Goal: Task Accomplishment & Management: Manage account settings

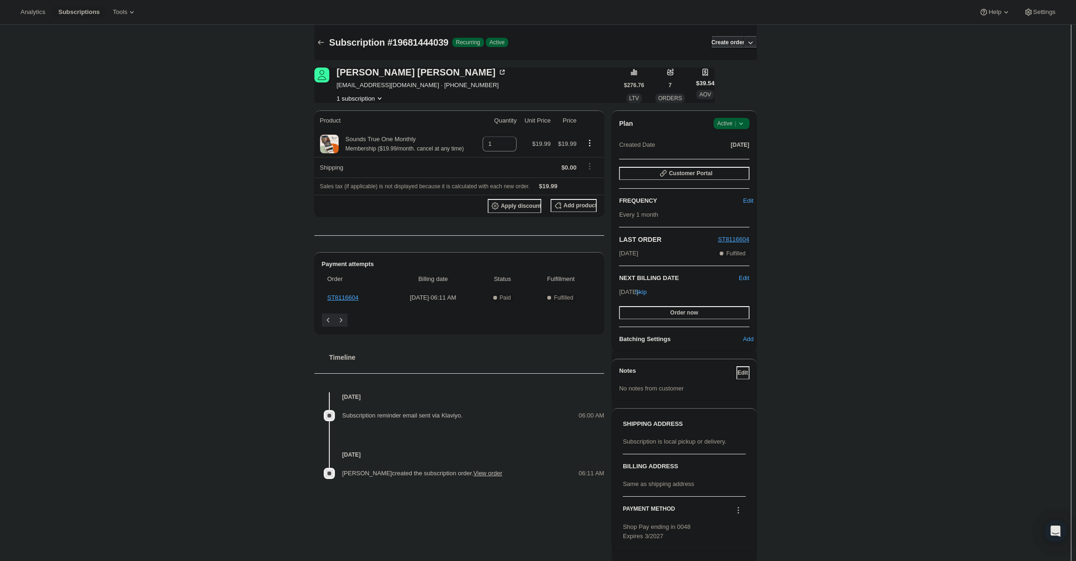
click at [735, 125] on span "Active |" at bounding box center [731, 123] width 28 height 9
click at [739, 159] on span "Cancel subscription" at bounding box center [734, 157] width 53 height 7
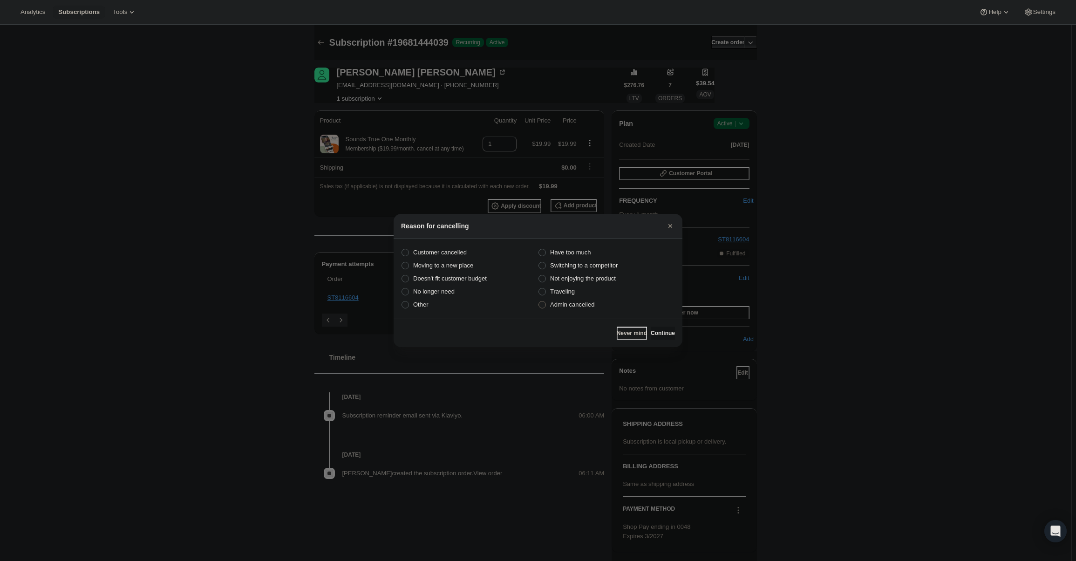
click at [597, 303] on label "Admin cancelled" at bounding box center [606, 304] width 137 height 13
click at [539, 301] on input "Admin cancelled" at bounding box center [538, 301] width 0 height 0
radio input "true"
drag, startPoint x: 664, startPoint y: 333, endPoint x: 658, endPoint y: 323, distance: 12.1
click at [664, 333] on span "Continue" at bounding box center [662, 332] width 24 height 7
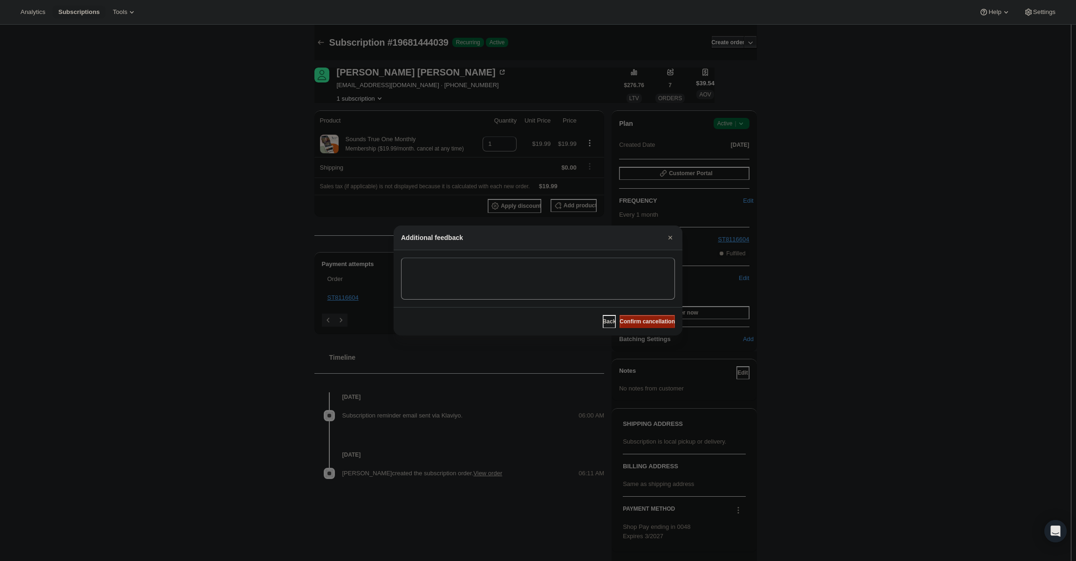
click at [657, 321] on span "Confirm cancellation" at bounding box center [646, 321] width 55 height 7
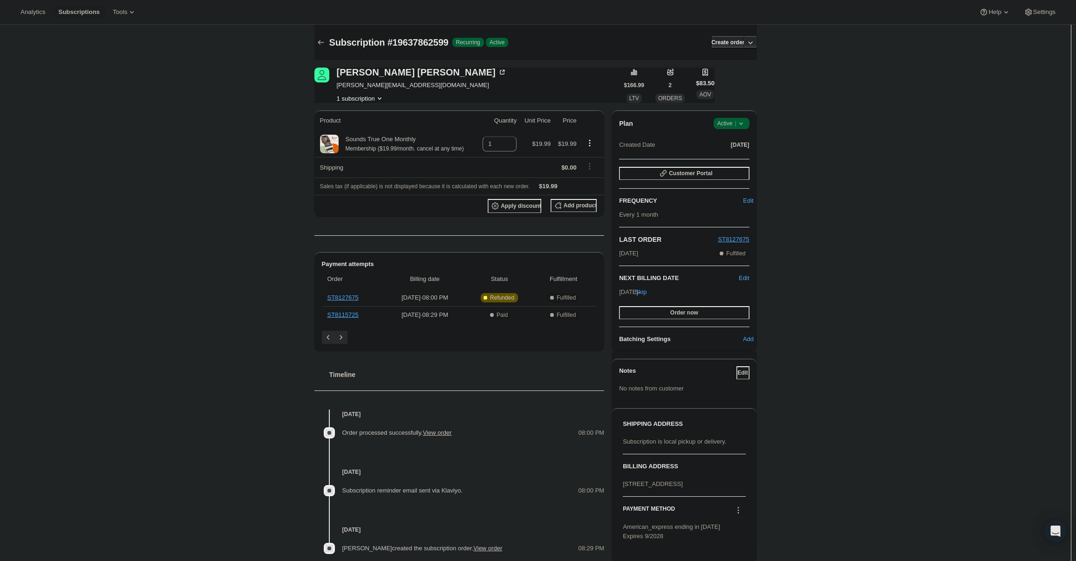
click at [739, 120] on icon at bounding box center [740, 123] width 9 height 9
click at [741, 150] on button "Cancel subscription" at bounding box center [734, 157] width 58 height 15
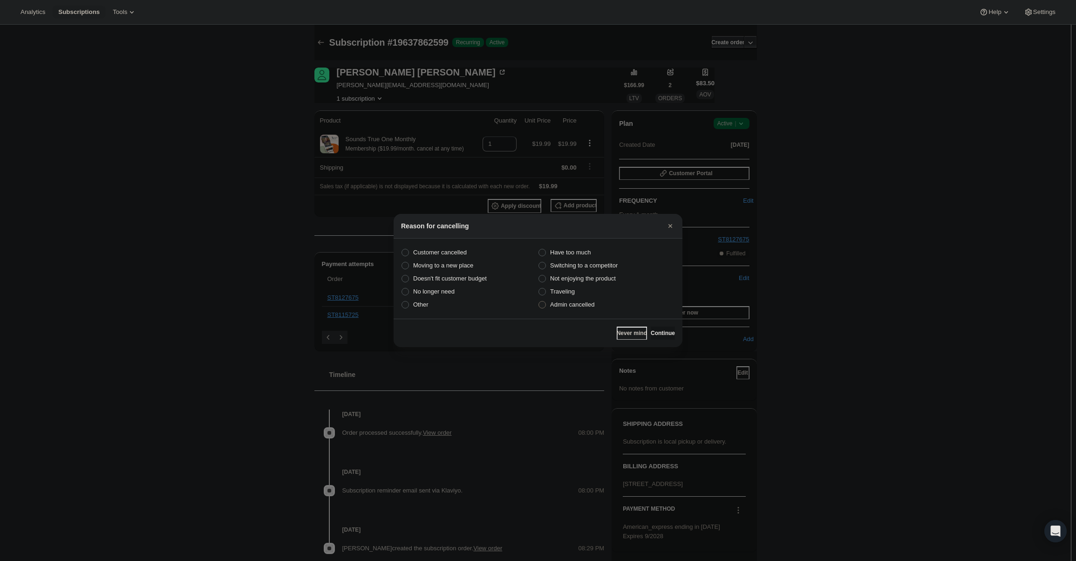
click at [574, 302] on span "Admin cancelled" at bounding box center [572, 304] width 44 height 7
click at [539, 301] on input "Admin cancelled" at bounding box center [538, 301] width 0 height 0
radio input "true"
click at [659, 337] on button "Continue" at bounding box center [662, 332] width 24 height 13
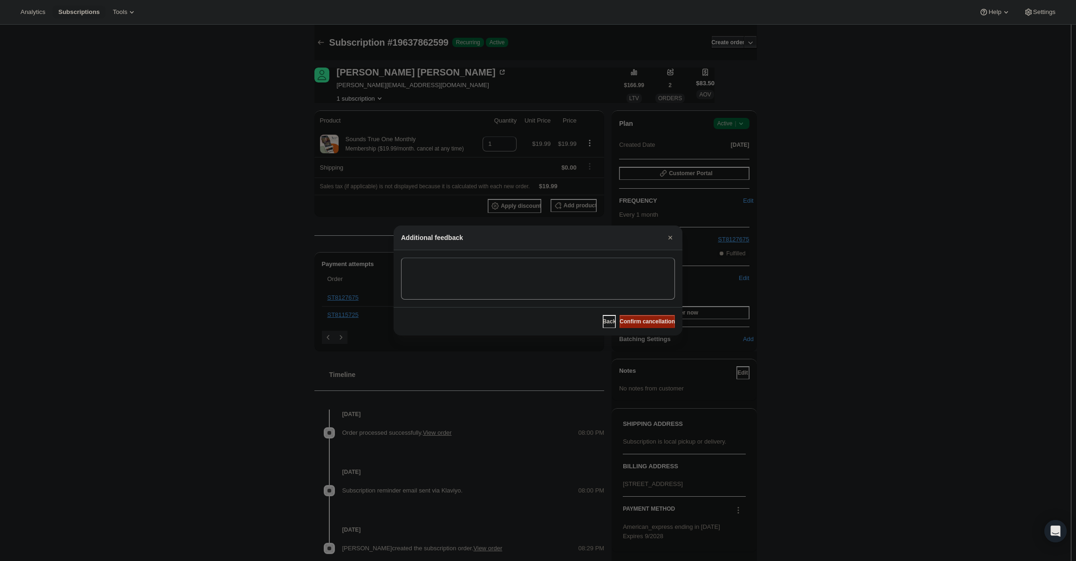
click at [656, 323] on span "Confirm cancellation" at bounding box center [646, 321] width 55 height 7
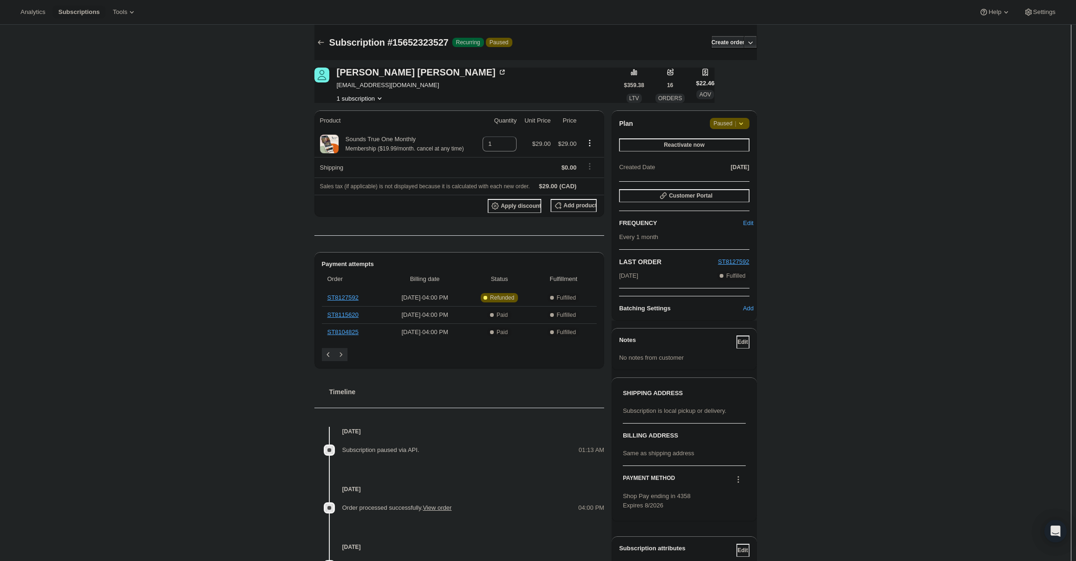
click at [730, 121] on span "Paused |" at bounding box center [729, 123] width 32 height 9
click at [740, 144] on span "Cancel subscription" at bounding box center [732, 141] width 53 height 7
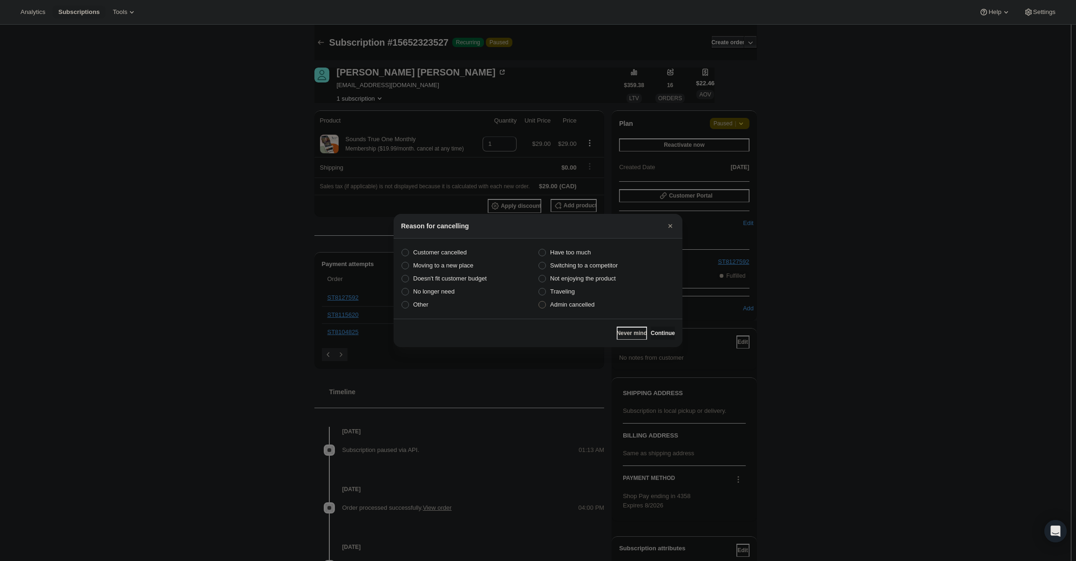
click at [597, 305] on label "Admin cancelled" at bounding box center [606, 304] width 137 height 13
click at [539, 301] on input "Admin cancelled" at bounding box center [538, 301] width 0 height 0
radio input "true"
click at [650, 330] on span "Continue" at bounding box center [662, 332] width 24 height 7
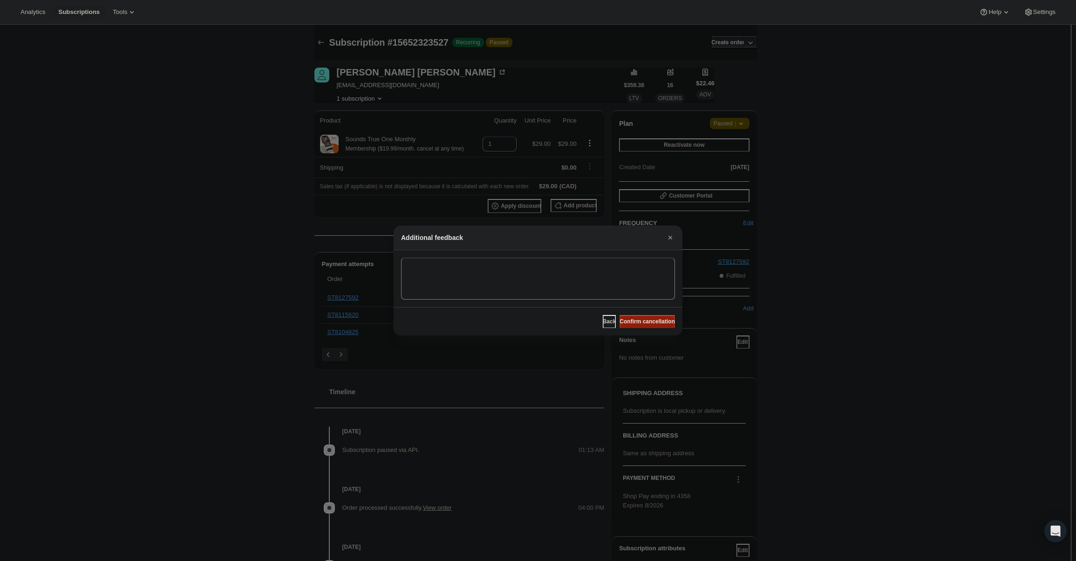
click at [648, 322] on span "Confirm cancellation" at bounding box center [646, 321] width 55 height 7
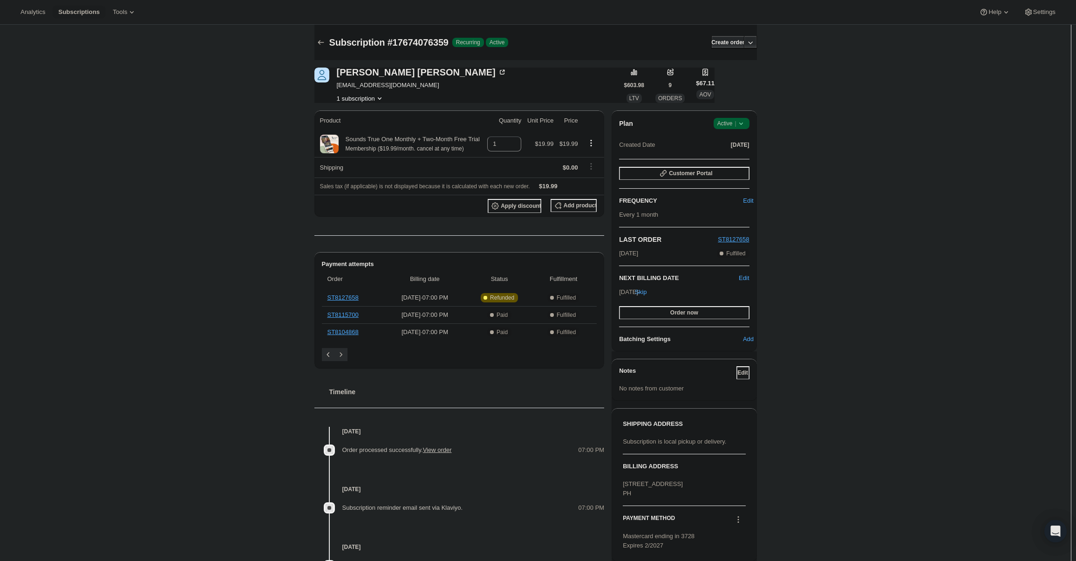
click at [735, 120] on span "Active |" at bounding box center [731, 123] width 28 height 9
click at [732, 156] on span "Cancel subscription" at bounding box center [734, 157] width 53 height 7
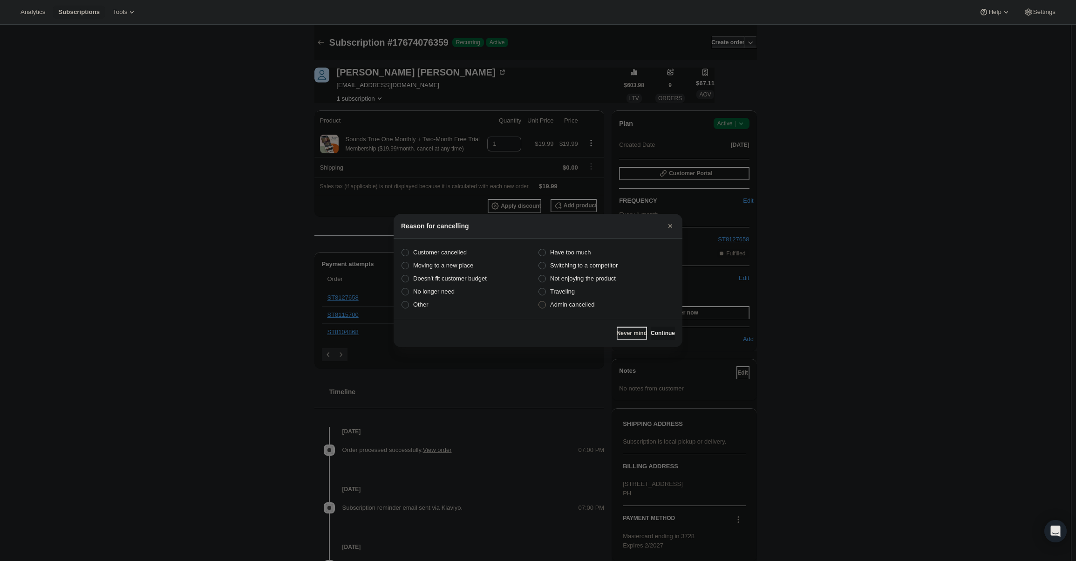
click at [590, 304] on span "Admin cancelled" at bounding box center [572, 304] width 44 height 7
click at [539, 301] on input "Admin cancelled" at bounding box center [538, 301] width 0 height 0
radio input "true"
click at [650, 333] on button "Continue" at bounding box center [662, 332] width 24 height 13
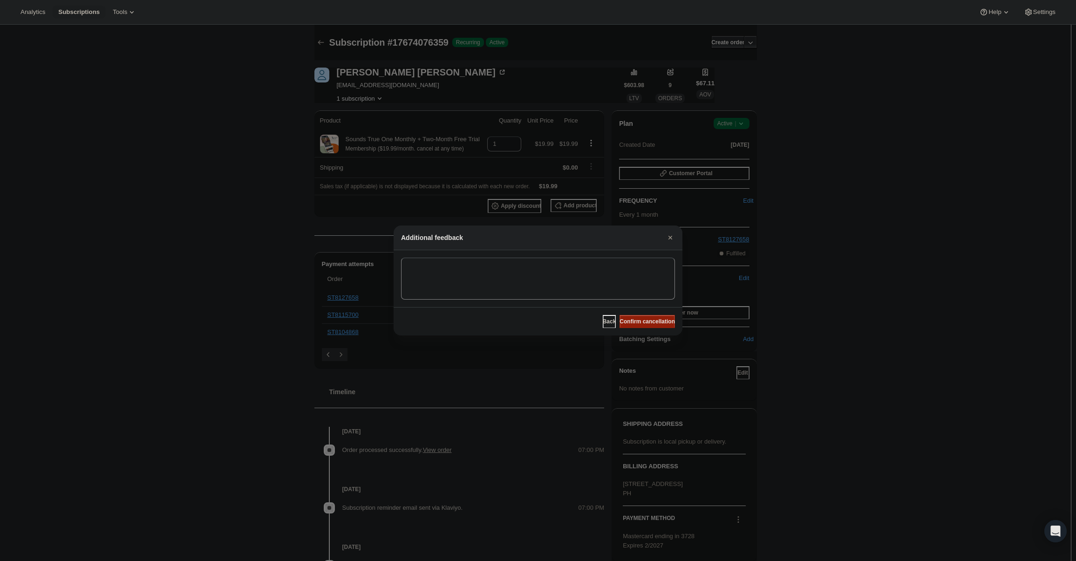
click at [652, 324] on span "Confirm cancellation" at bounding box center [646, 321] width 55 height 7
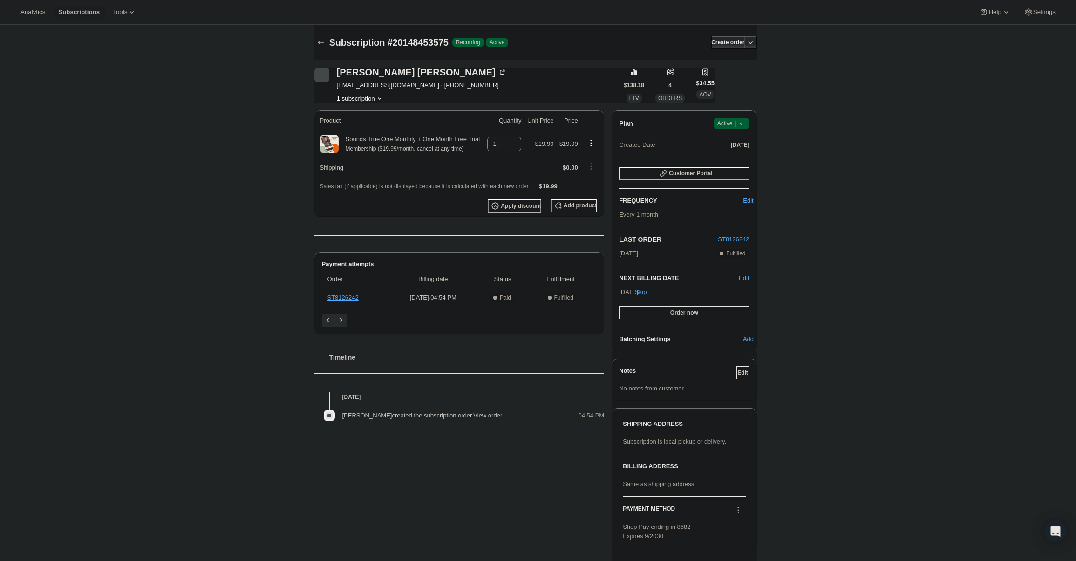
click at [734, 124] on span "Active |" at bounding box center [731, 123] width 28 height 9
click at [744, 150] on ul "Pause subscription Cancel subscription" at bounding box center [734, 149] width 58 height 31
click at [744, 153] on span "Cancel subscription" at bounding box center [734, 157] width 53 height 9
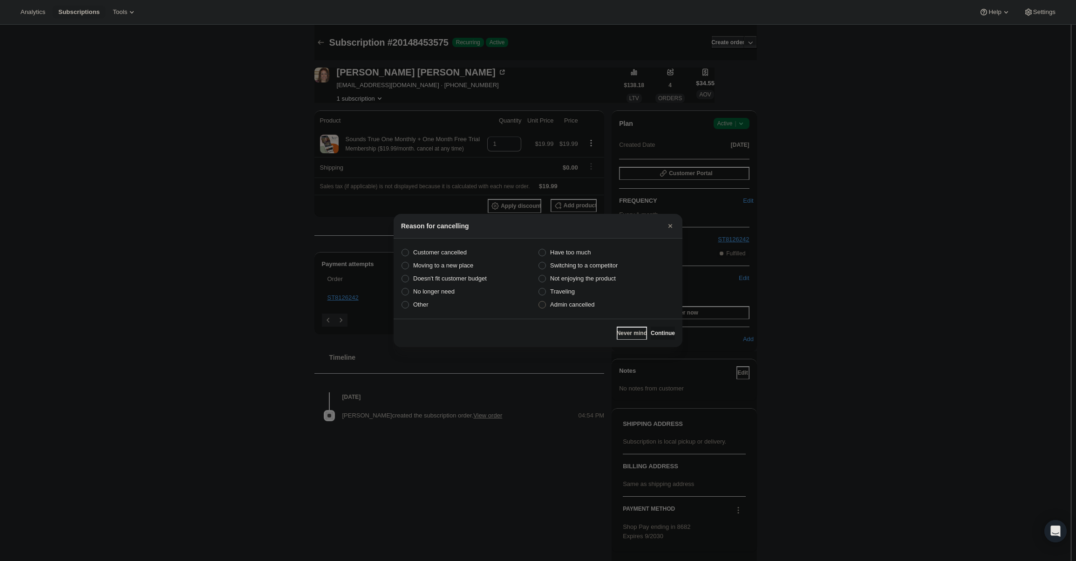
click at [576, 305] on span "Admin cancelled" at bounding box center [572, 304] width 44 height 7
click at [539, 301] on input "Admin cancelled" at bounding box center [538, 301] width 0 height 0
radio input "true"
drag, startPoint x: 668, startPoint y: 336, endPoint x: 656, endPoint y: 328, distance: 14.5
click at [666, 334] on span "Continue" at bounding box center [662, 332] width 24 height 7
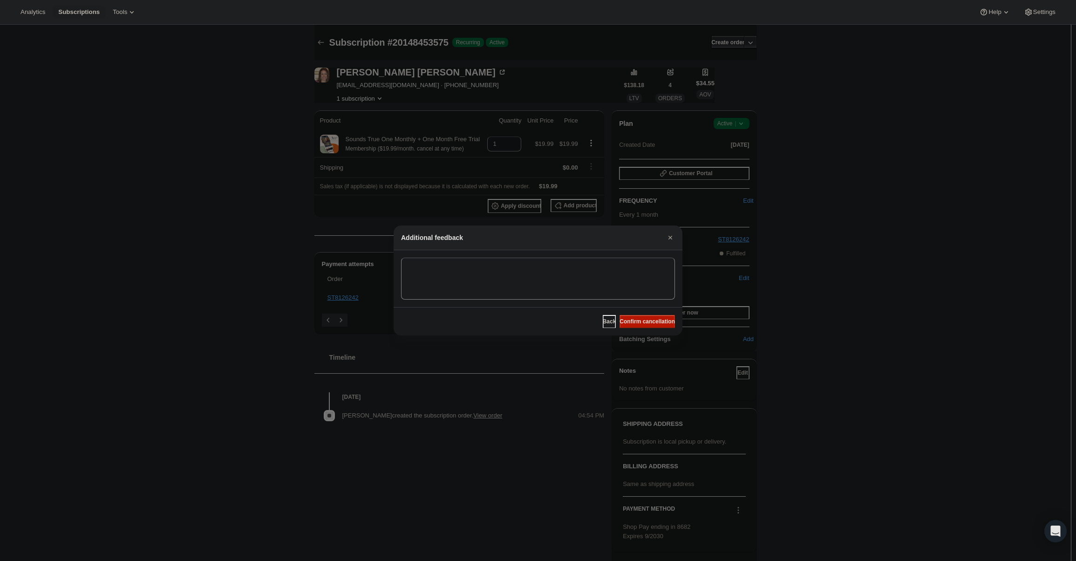
click at [656, 328] on div "Back Confirm cancellation" at bounding box center [537, 321] width 289 height 28
click at [656, 323] on span "Confirm cancellation" at bounding box center [646, 321] width 55 height 7
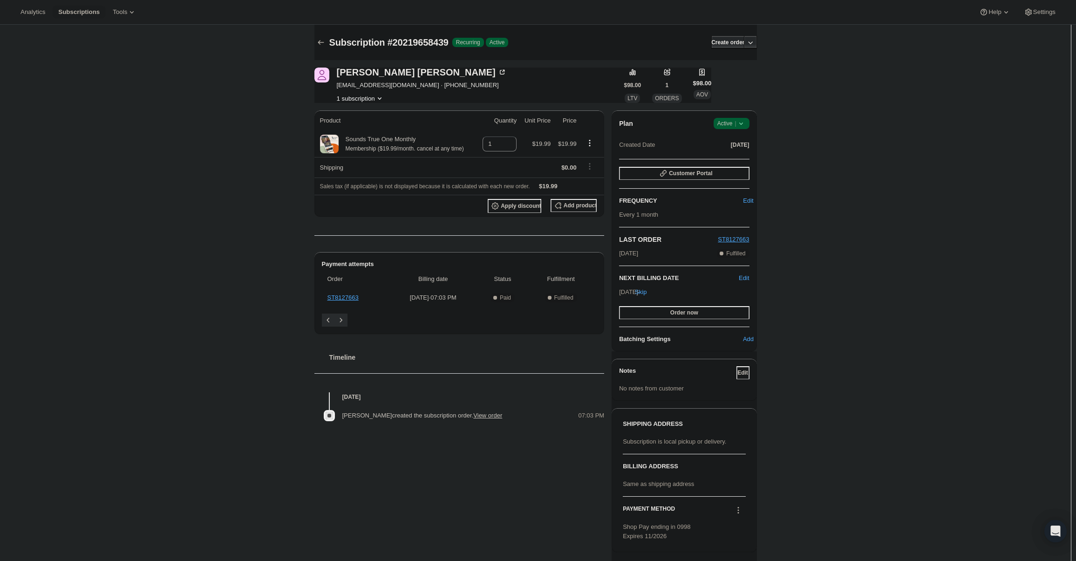
click at [743, 128] on span "Success Active |" at bounding box center [731, 123] width 36 height 11
drag, startPoint x: 743, startPoint y: 129, endPoint x: 743, endPoint y: 156, distance: 27.5
click at [743, 156] on ul "Pause subscription Cancel subscription" at bounding box center [734, 149] width 58 height 31
click at [742, 156] on span "Cancel subscription" at bounding box center [734, 157] width 53 height 7
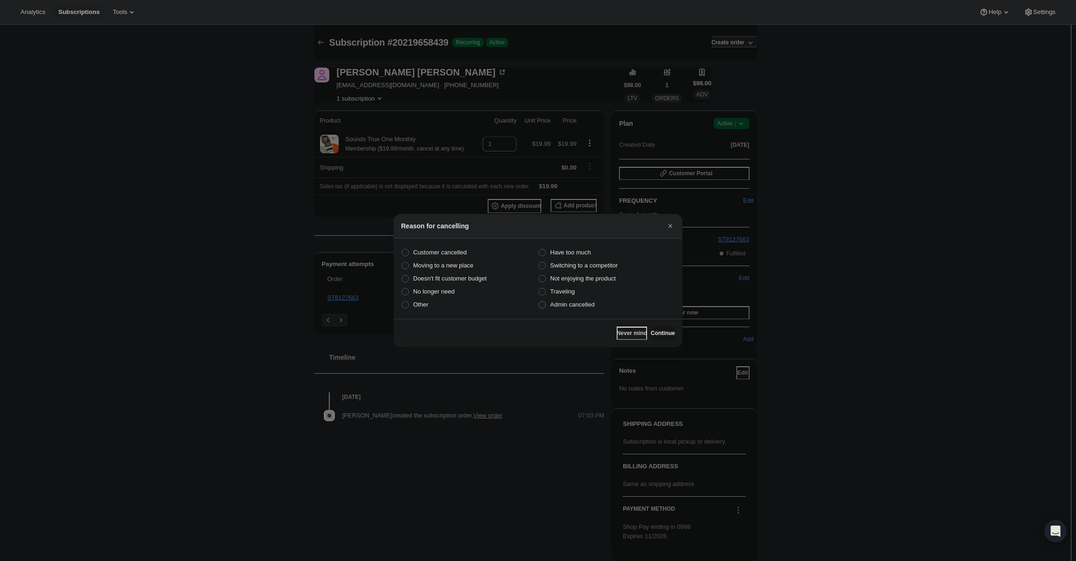
drag, startPoint x: 572, startPoint y: 313, endPoint x: 573, endPoint y: 308, distance: 5.2
click at [572, 311] on section "Customer cancelled Have too much Moving to a new place Switching to a competito…" at bounding box center [537, 278] width 289 height 80
drag, startPoint x: 573, startPoint y: 308, endPoint x: 635, endPoint y: 321, distance: 63.2
click at [574, 308] on span "Admin cancelled" at bounding box center [572, 304] width 44 height 9
click at [576, 311] on section "Customer cancelled Have too much Moving to a new place Switching to a competito…" at bounding box center [537, 278] width 289 height 80
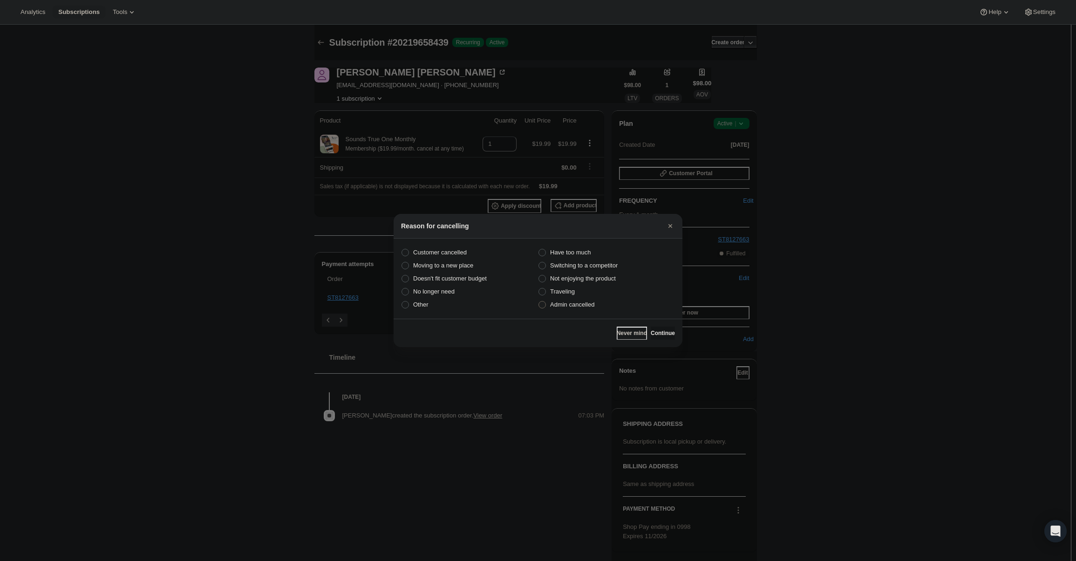
click at [581, 306] on span "Admin cancelled" at bounding box center [572, 304] width 44 height 7
click at [539, 301] on input "Admin cancelled" at bounding box center [538, 301] width 0 height 0
radio input "true"
drag, startPoint x: 672, startPoint y: 334, endPoint x: 664, endPoint y: 329, distance: 10.5
click at [672, 333] on button "Continue" at bounding box center [662, 332] width 24 height 13
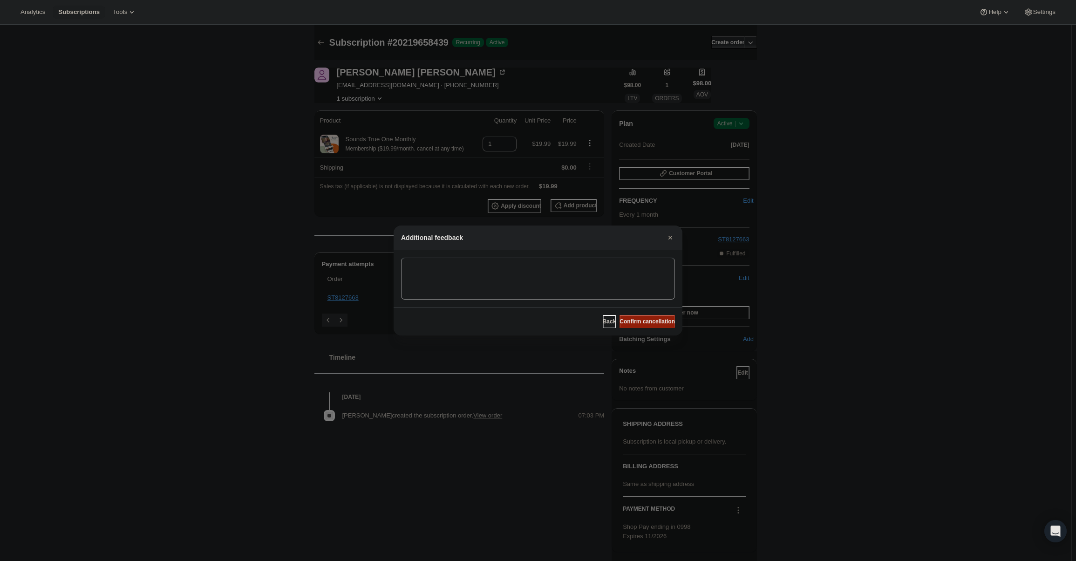
click at [657, 323] on span "Confirm cancellation" at bounding box center [646, 321] width 55 height 7
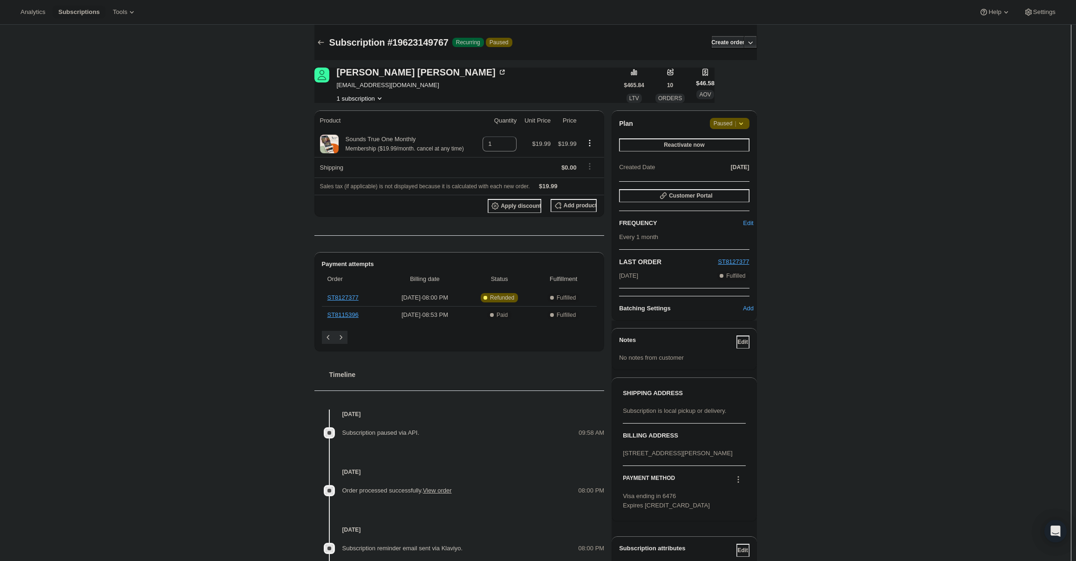
click at [740, 128] on icon at bounding box center [740, 123] width 9 height 9
click at [738, 147] on button "Cancel subscription" at bounding box center [733, 141] width 58 height 15
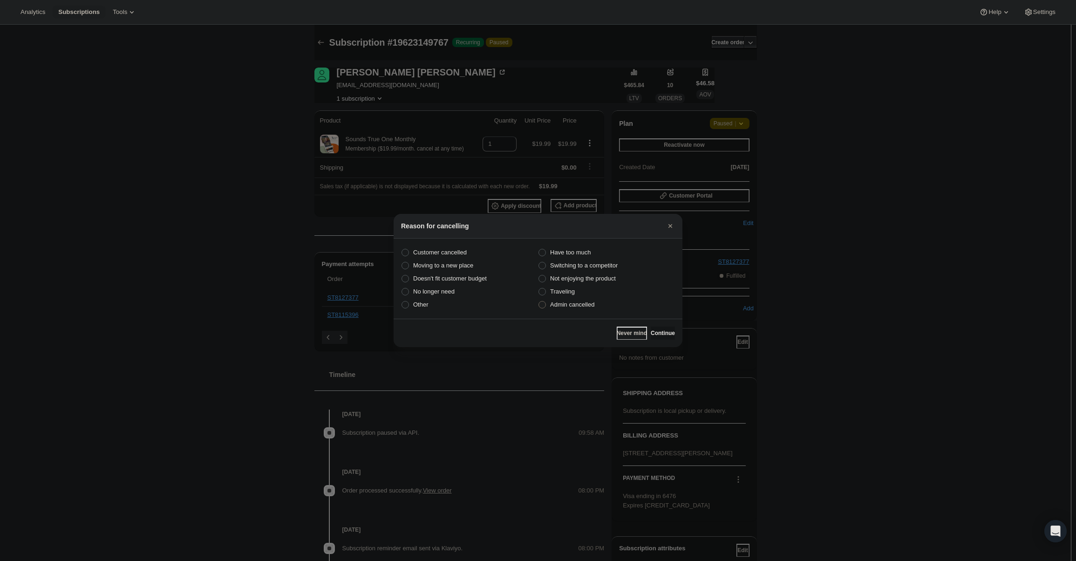
click at [576, 307] on span "Admin cancelled" at bounding box center [572, 304] width 44 height 7
click at [539, 301] on input "Admin cancelled" at bounding box center [538, 301] width 0 height 0
radio input "true"
drag, startPoint x: 656, startPoint y: 337, endPoint x: 647, endPoint y: 323, distance: 16.5
click at [654, 336] on button "Continue" at bounding box center [662, 332] width 24 height 13
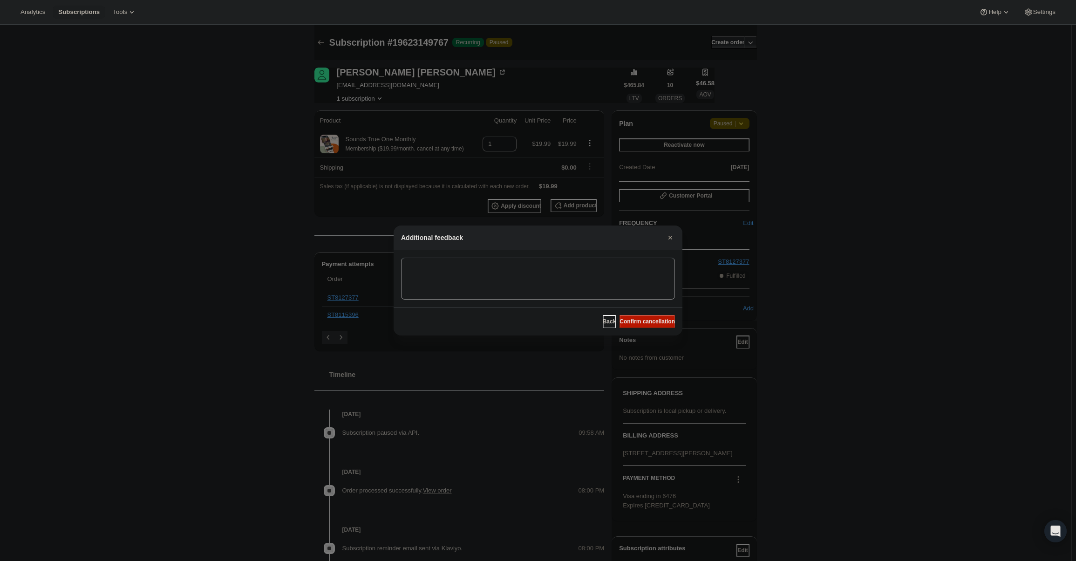
drag, startPoint x: 646, startPoint y: 322, endPoint x: 261, endPoint y: 70, distance: 460.5
click at [646, 322] on span "Confirm cancellation" at bounding box center [646, 321] width 55 height 7
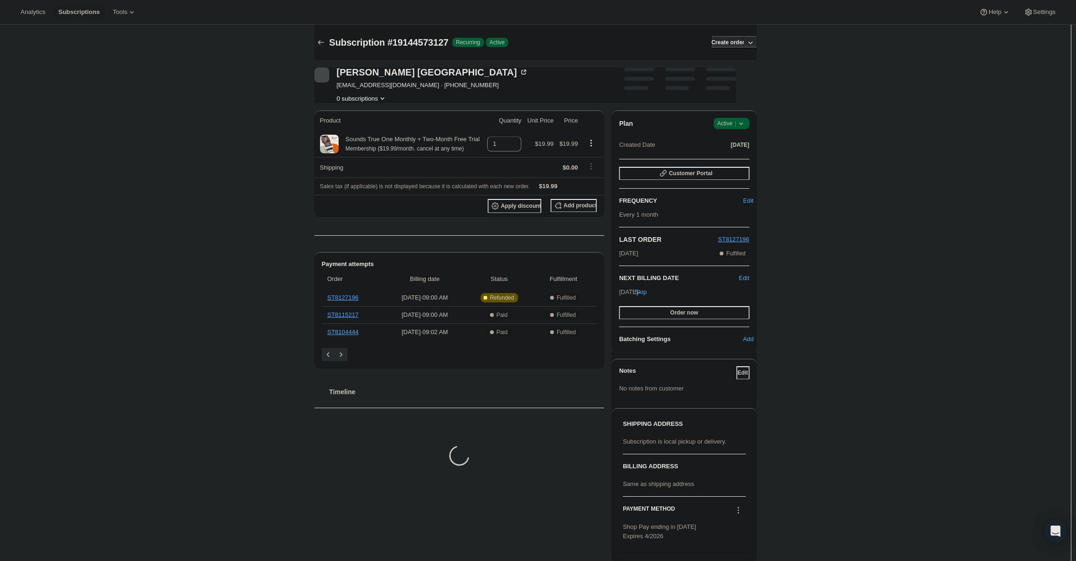
click at [734, 119] on span "Active |" at bounding box center [731, 123] width 28 height 9
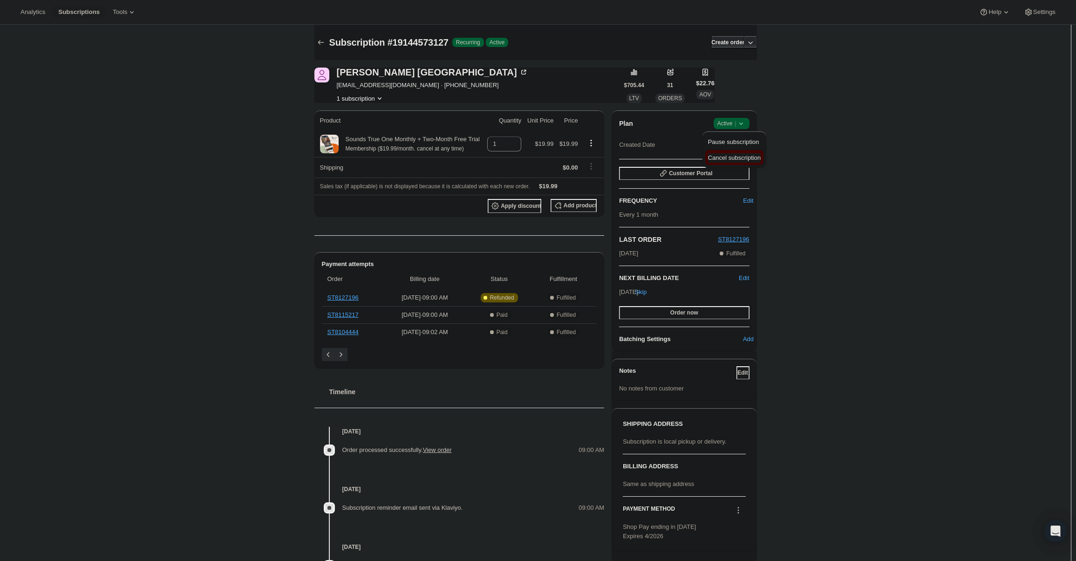
click at [737, 152] on button "Cancel subscription" at bounding box center [734, 157] width 58 height 15
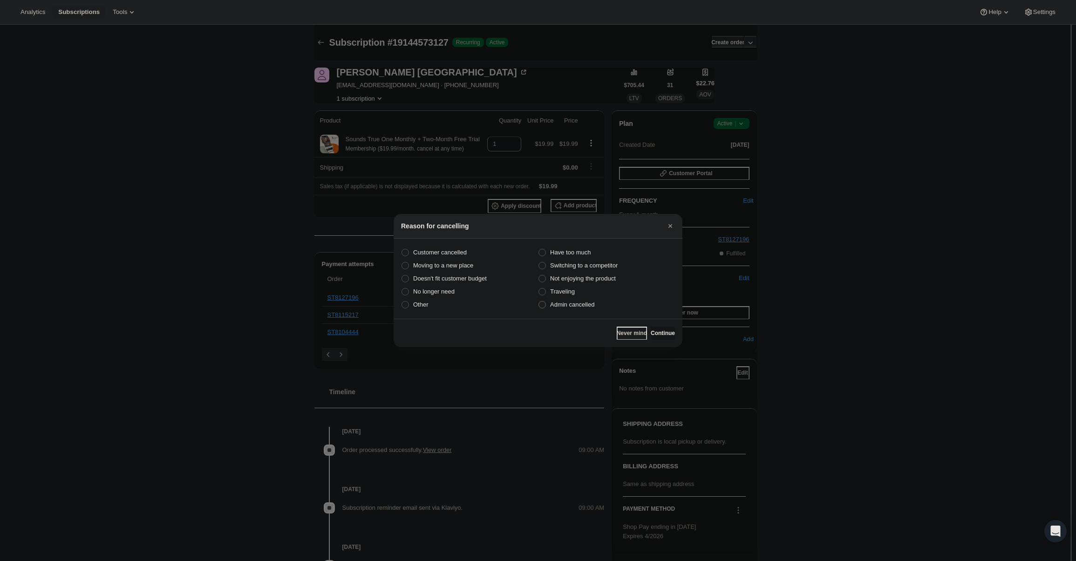
click at [572, 305] on span "Admin cancelled" at bounding box center [572, 304] width 44 height 7
click at [539, 301] on input "Admin cancelled" at bounding box center [538, 301] width 0 height 0
radio input "true"
click at [658, 330] on span "Continue" at bounding box center [662, 332] width 24 height 7
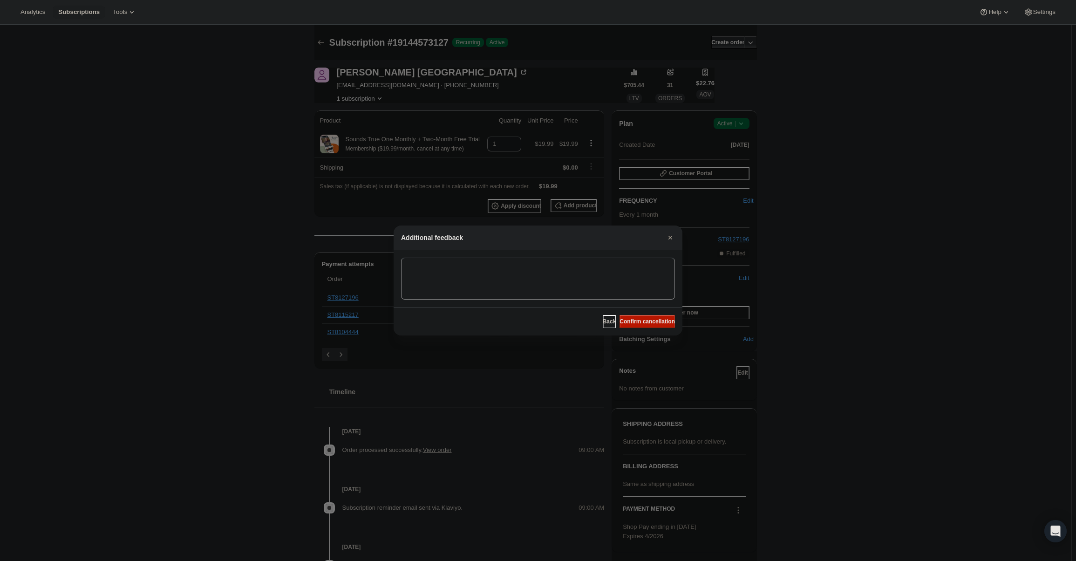
drag, startPoint x: 651, startPoint y: 324, endPoint x: 377, endPoint y: 179, distance: 310.1
click at [648, 324] on span "Confirm cancellation" at bounding box center [646, 321] width 55 height 7
